Goal: Book appointment/travel/reservation

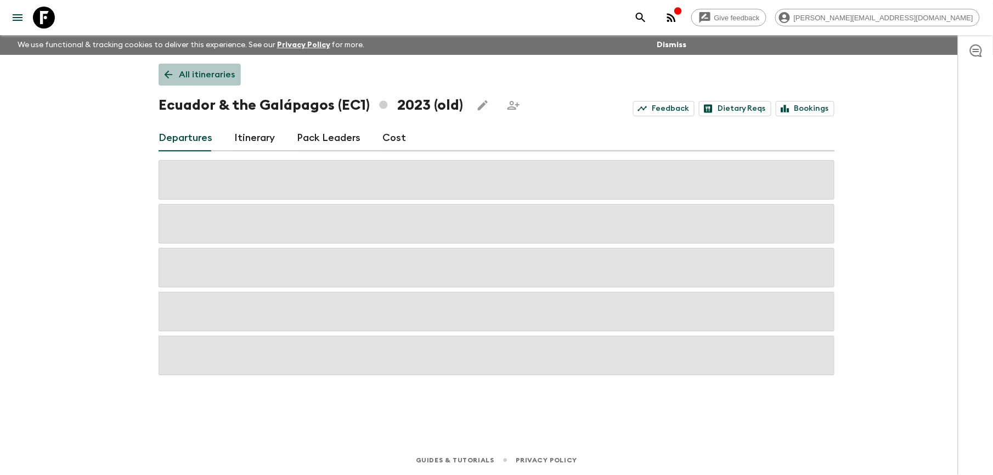
click at [208, 78] on p "All itineraries" at bounding box center [207, 74] width 56 height 13
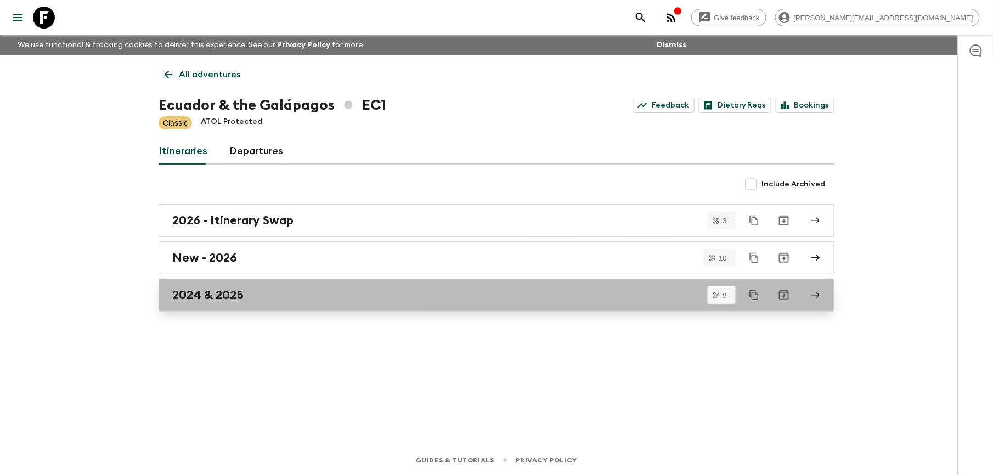
click at [213, 288] on link "2024 & 2025" at bounding box center [496, 295] width 676 height 33
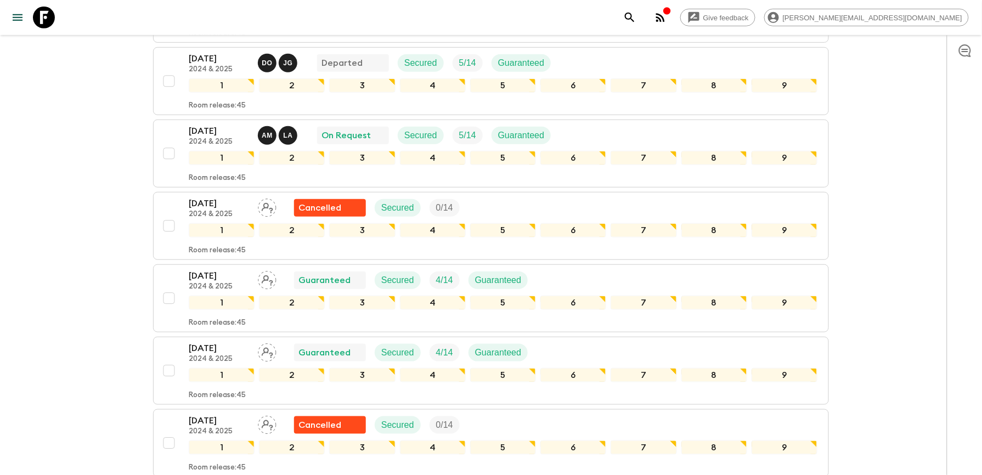
scroll to position [292, 0]
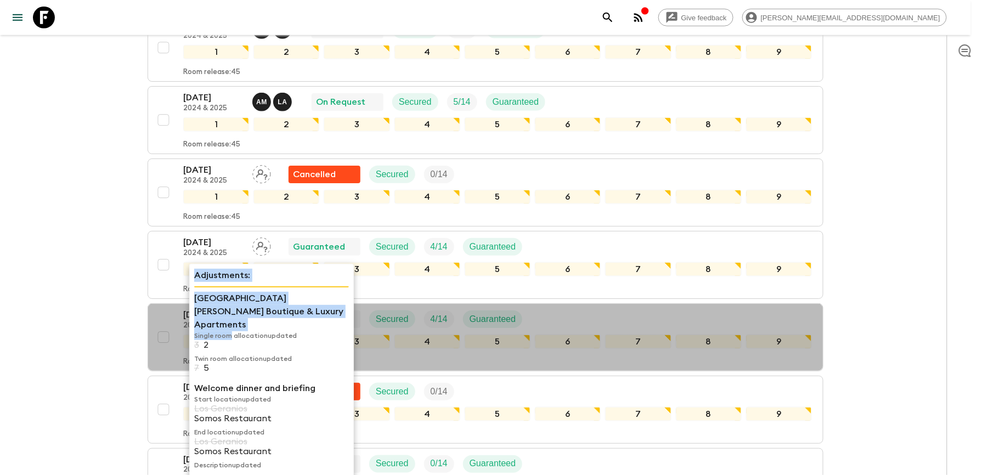
drag, startPoint x: 229, startPoint y: 324, endPoint x: 152, endPoint y: 345, distance: 79.7
click at [152, 345] on body "Give feedback [PERSON_NAME][EMAIL_ADDRESS][DOMAIN_NAME] We use functional & tra…" at bounding box center [491, 198] width 982 height 980
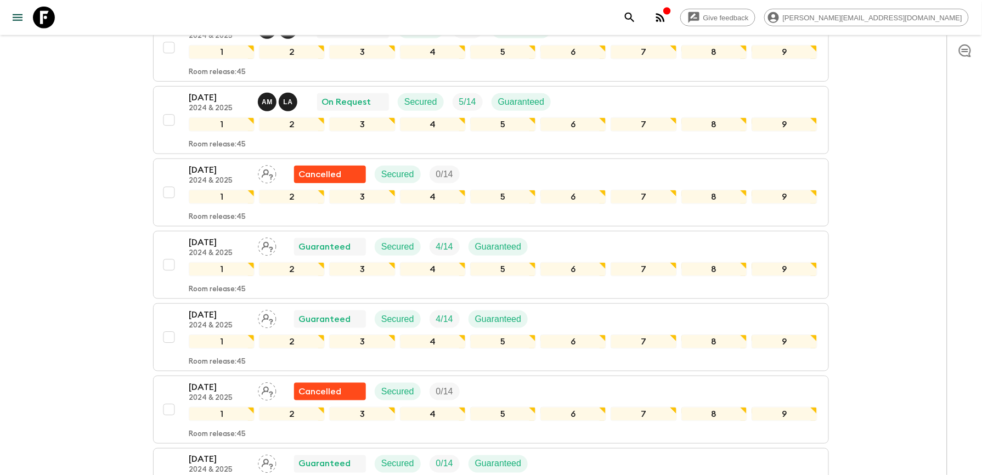
drag, startPoint x: 152, startPoint y: 345, endPoint x: 82, endPoint y: 338, distance: 70.5
click at [82, 338] on div "Give feedback [PERSON_NAME][EMAIL_ADDRESS][DOMAIN_NAME] We use functional & tra…" at bounding box center [491, 198] width 982 height 980
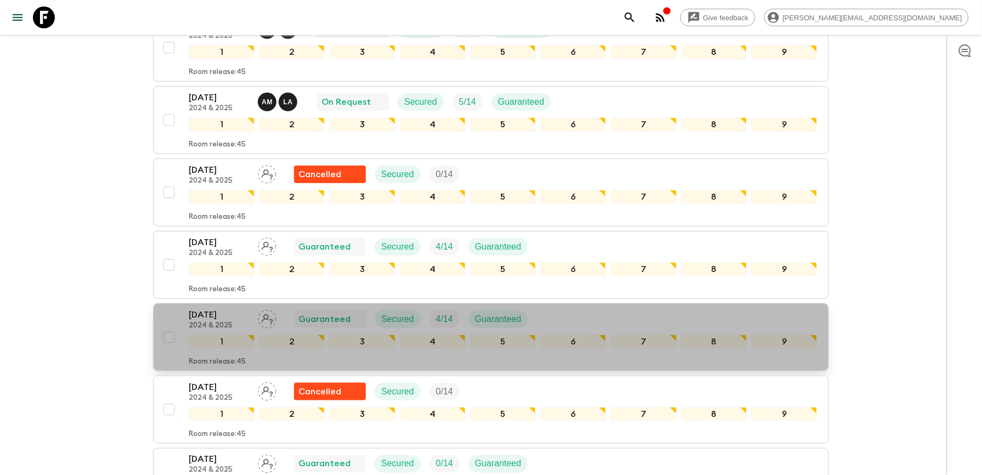
click at [233, 319] on p "[DATE]" at bounding box center [219, 314] width 60 height 13
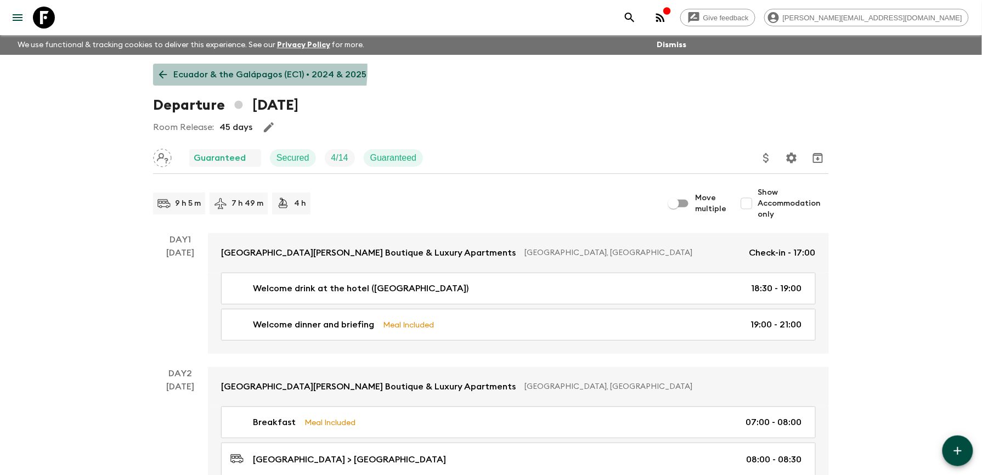
click at [222, 69] on p "Ecuador & the Galápagos (EC1) • 2024 & 2025" at bounding box center [269, 74] width 193 height 13
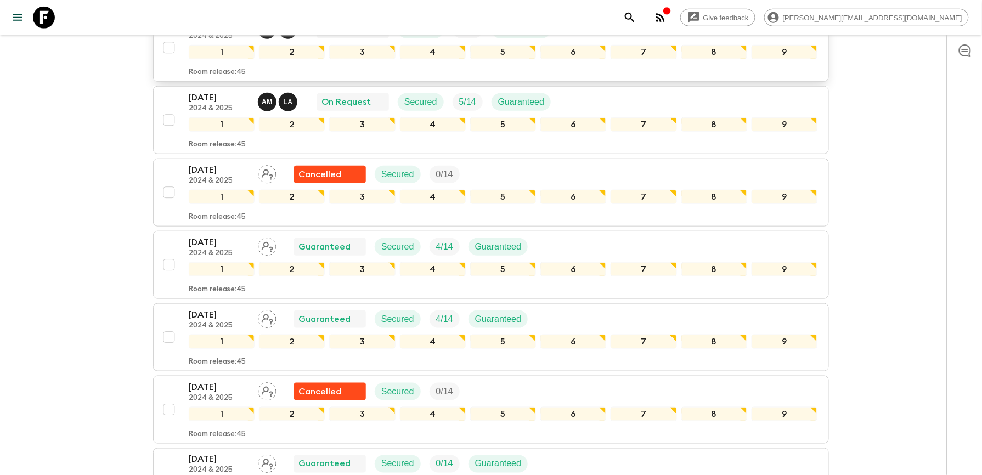
scroll to position [365, 0]
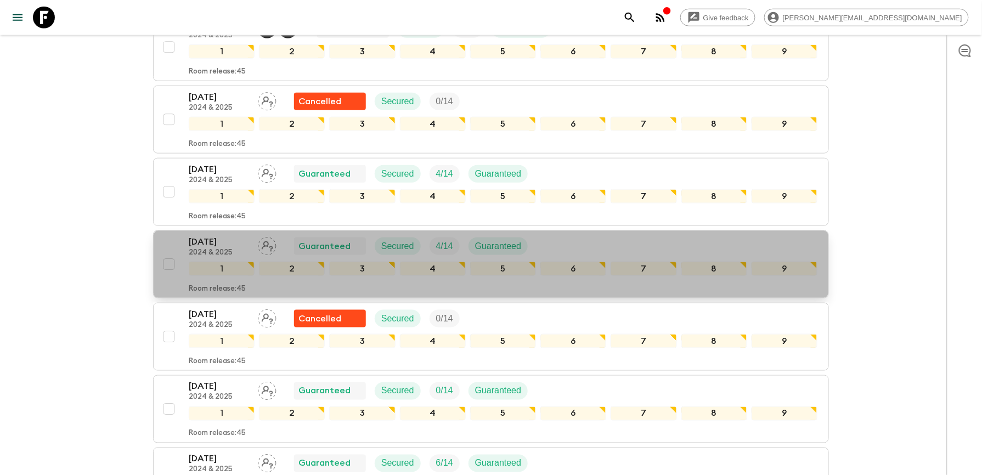
click at [205, 246] on p "[DATE]" at bounding box center [219, 241] width 60 height 13
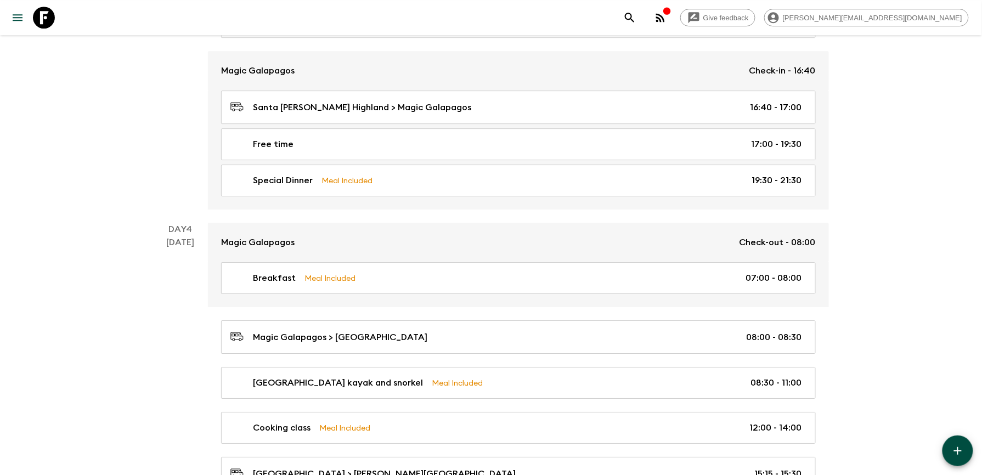
scroll to position [1170, 0]
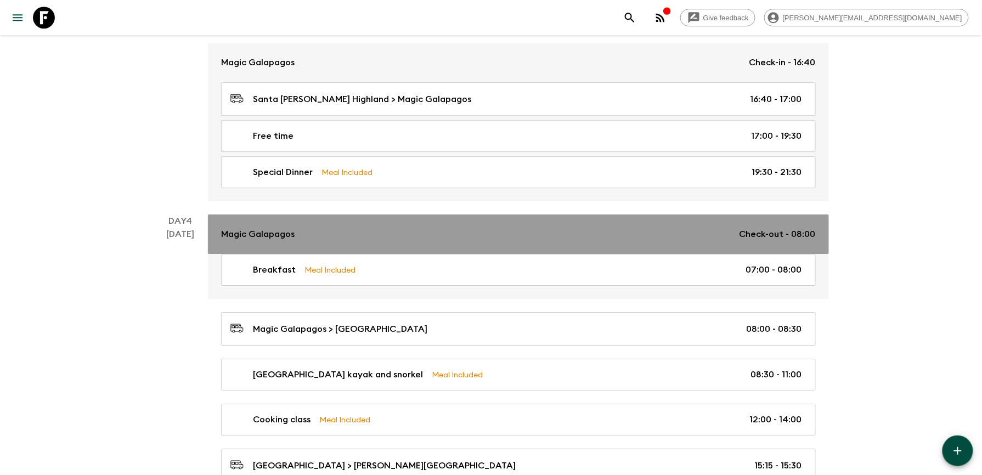
click at [274, 241] on p "Magic Galapagos" at bounding box center [257, 234] width 73 height 13
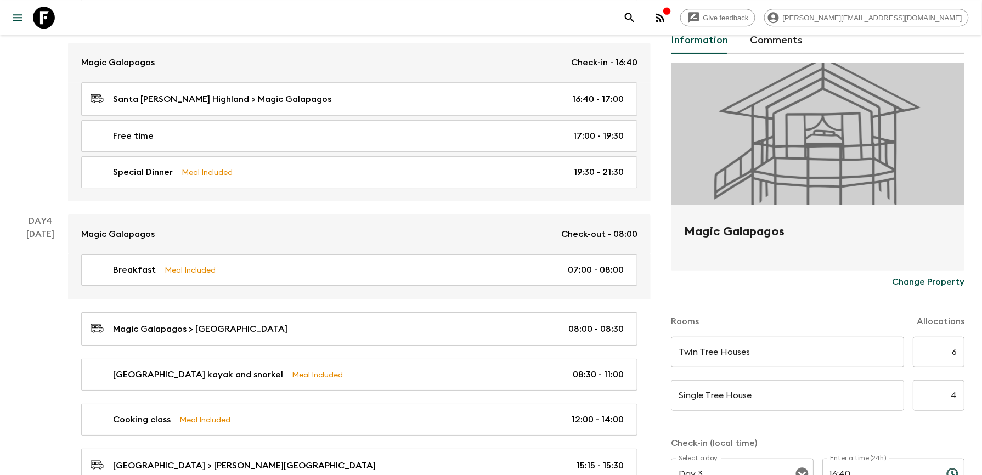
scroll to position [73, 0]
